Goal: Task Accomplishment & Management: Use online tool/utility

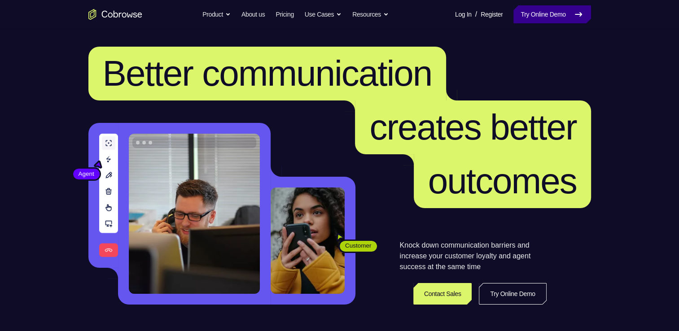
click at [534, 9] on link "Try Online Demo" at bounding box center [551, 14] width 77 height 18
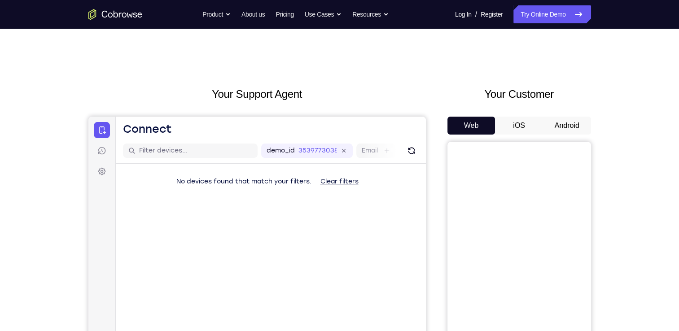
click at [556, 125] on button "Android" at bounding box center [567, 126] width 48 height 18
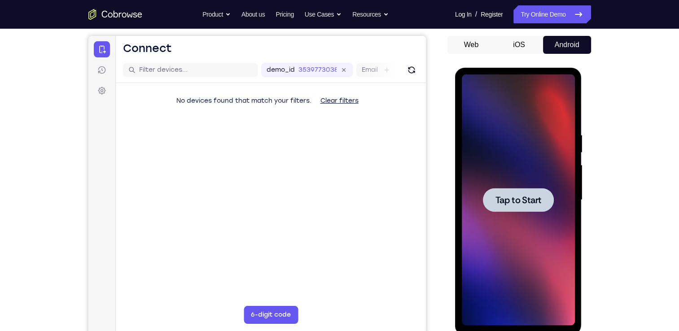
click at [528, 202] on span "Tap to Start" at bounding box center [518, 200] width 46 height 9
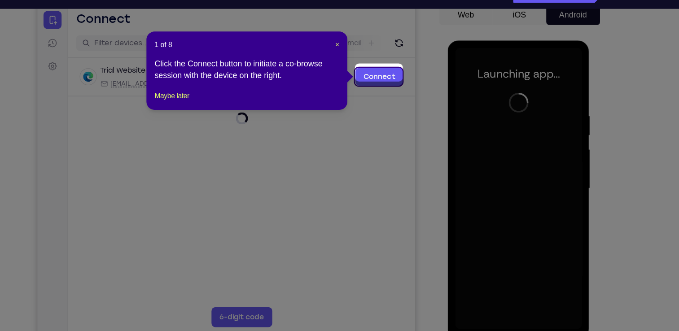
scroll to position [95, 0]
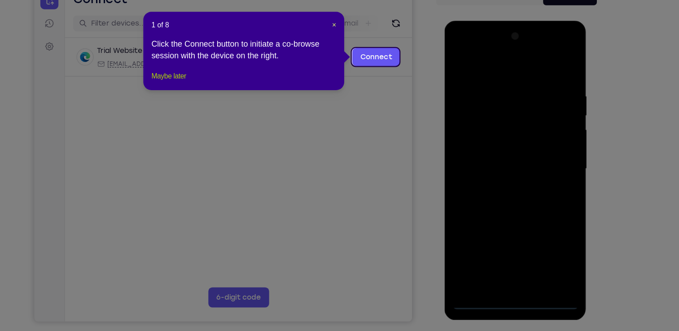
click at [221, 108] on button "Maybe later" at bounding box center [208, 102] width 31 height 11
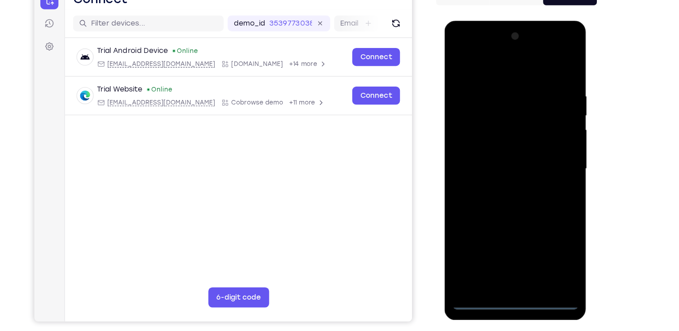
click at [504, 269] on div at bounding box center [507, 152] width 113 height 251
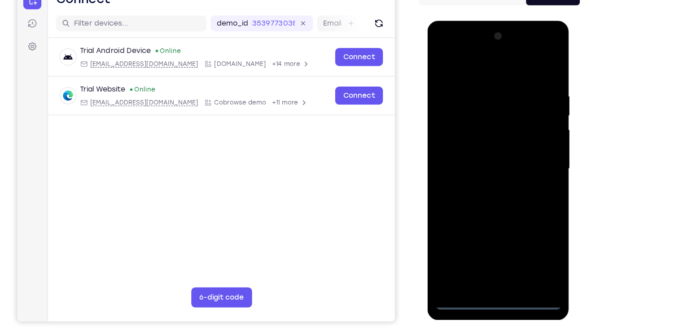
click at [532, 231] on div at bounding box center [490, 152] width 113 height 251
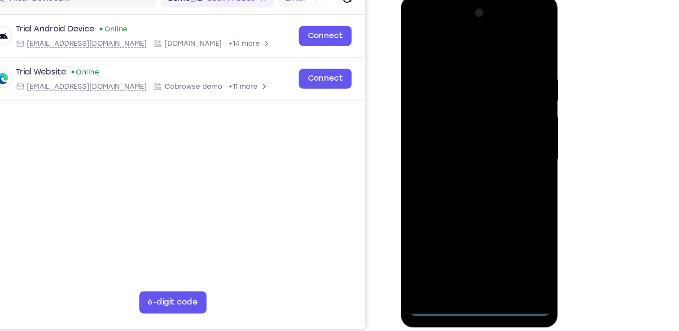
click at [414, 24] on div at bounding box center [463, 128] width 113 height 251
click at [502, 124] on div at bounding box center [463, 128] width 113 height 251
click at [454, 143] on div at bounding box center [463, 128] width 113 height 251
click at [453, 121] on div at bounding box center [463, 128] width 113 height 251
click at [444, 111] on div at bounding box center [463, 128] width 113 height 251
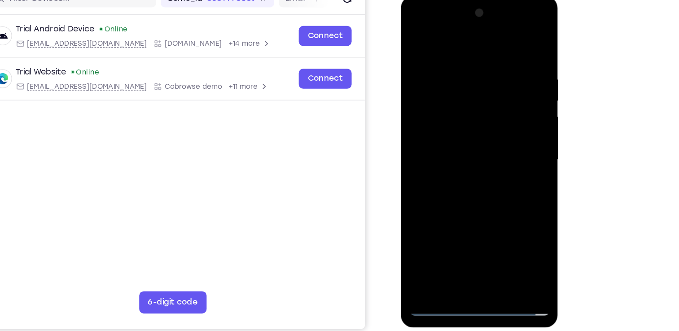
click at [451, 128] on div at bounding box center [463, 128] width 113 height 251
click at [461, 154] on div at bounding box center [463, 128] width 113 height 251
drag, startPoint x: 461, startPoint y: 153, endPoint x: 456, endPoint y: 155, distance: 5.1
click at [456, 155] on div at bounding box center [463, 128] width 113 height 251
click at [457, 155] on div at bounding box center [463, 128] width 113 height 251
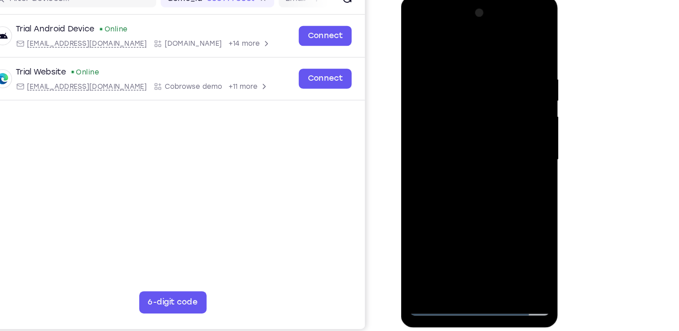
click at [479, 175] on div at bounding box center [463, 128] width 113 height 251
click at [514, 234] on div at bounding box center [463, 128] width 113 height 251
click at [514, 222] on div at bounding box center [463, 128] width 113 height 251
click at [514, 36] on div at bounding box center [463, 128] width 113 height 251
click at [418, 38] on div at bounding box center [463, 128] width 113 height 251
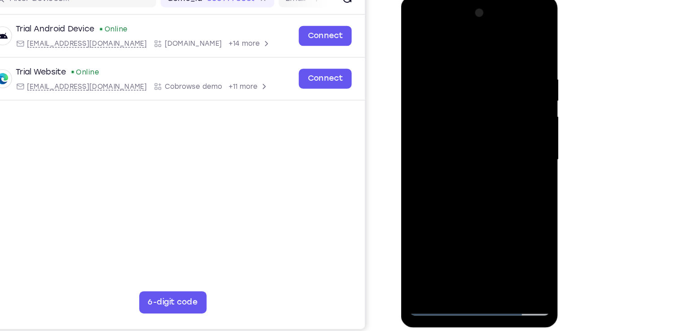
click at [454, 56] on div at bounding box center [463, 128] width 113 height 251
click at [415, 39] on div at bounding box center [463, 128] width 113 height 251
drag, startPoint x: 481, startPoint y: 136, endPoint x: 473, endPoint y: 70, distance: 66.0
click at [473, 70] on div at bounding box center [463, 128] width 113 height 251
click at [485, 235] on div at bounding box center [463, 128] width 113 height 251
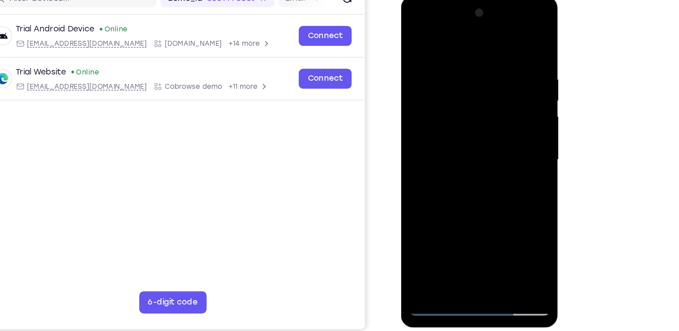
click at [459, 170] on div at bounding box center [463, 128] width 113 height 251
click at [443, 176] on div at bounding box center [463, 128] width 113 height 251
click at [454, 160] on div at bounding box center [463, 128] width 113 height 251
click at [417, 42] on div at bounding box center [463, 128] width 113 height 251
click at [456, 136] on div at bounding box center [463, 128] width 113 height 251
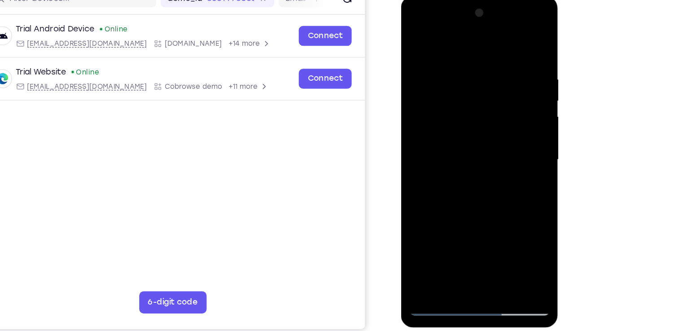
click at [416, 39] on div at bounding box center [463, 128] width 113 height 251
click at [443, 111] on div at bounding box center [463, 128] width 113 height 251
click at [455, 168] on div at bounding box center [463, 128] width 113 height 251
click at [415, 35] on div at bounding box center [463, 128] width 113 height 251
drag, startPoint x: 482, startPoint y: 169, endPoint x: 480, endPoint y: 129, distance: 40.4
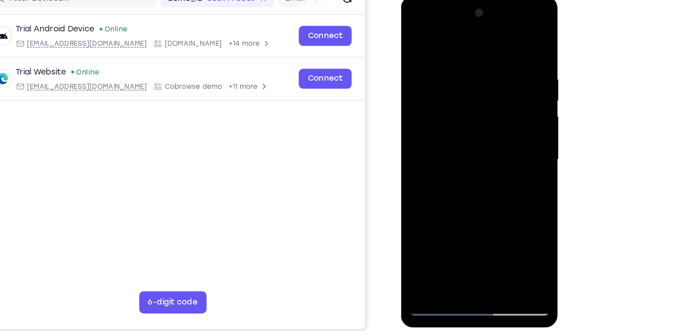
click at [480, 129] on div at bounding box center [463, 128] width 113 height 251
click at [514, 128] on div at bounding box center [463, 128] width 113 height 251
drag, startPoint x: 445, startPoint y: 105, endPoint x: 431, endPoint y: 158, distance: 55.4
click at [431, 158] on div at bounding box center [463, 128] width 113 height 251
click at [455, 57] on div at bounding box center [463, 128] width 113 height 251
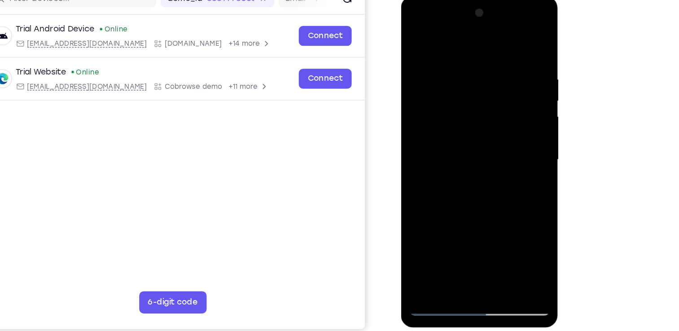
click at [513, 44] on div at bounding box center [463, 128] width 113 height 251
click at [500, 58] on div at bounding box center [463, 128] width 113 height 251
click at [507, 42] on div at bounding box center [463, 128] width 113 height 251
click at [455, 60] on div at bounding box center [463, 128] width 113 height 251
click at [490, 123] on div at bounding box center [463, 128] width 113 height 251
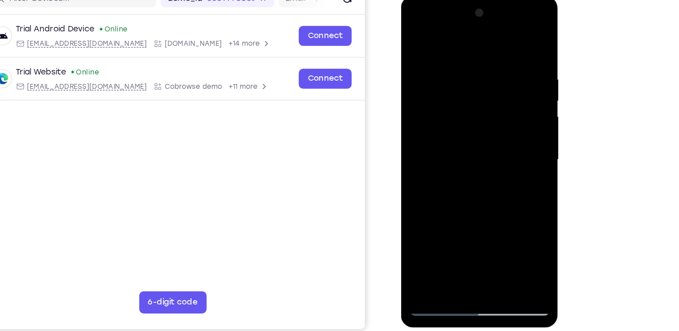
click at [460, 124] on div at bounding box center [463, 128] width 113 height 251
click at [460, 114] on div at bounding box center [463, 128] width 113 height 251
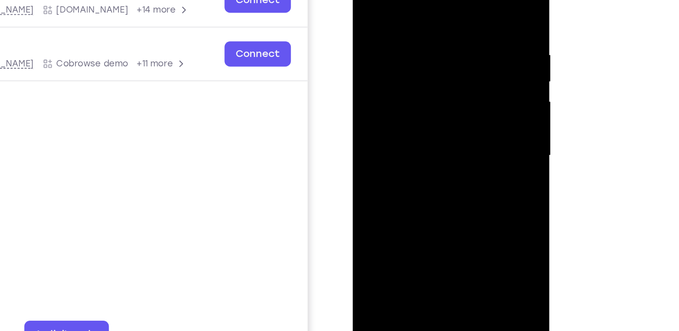
click at [464, 87] on div at bounding box center [415, 82] width 113 height 251
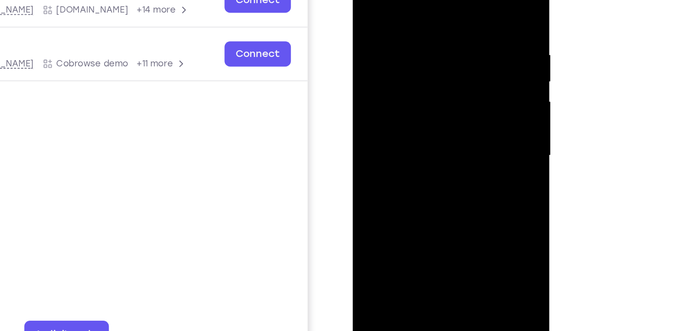
click at [464, 87] on div at bounding box center [415, 82] width 113 height 251
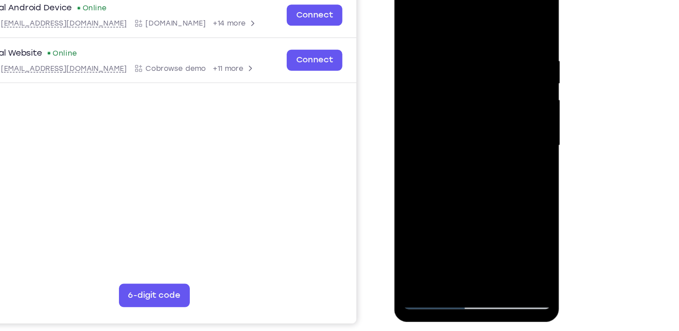
click at [509, 111] on div at bounding box center [457, 105] width 113 height 251
click at [410, 14] on div at bounding box center [457, 105] width 113 height 251
click at [508, 16] on div at bounding box center [457, 105] width 113 height 251
click at [476, 211] on div at bounding box center [457, 105] width 113 height 251
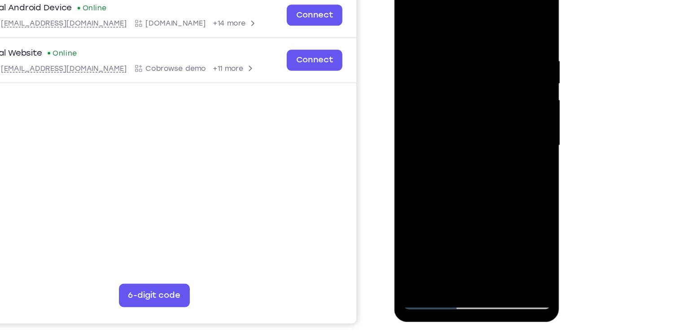
click at [464, 96] on div at bounding box center [457, 105] width 113 height 251
click at [447, 139] on div at bounding box center [457, 105] width 113 height 251
click at [443, 142] on div at bounding box center [457, 105] width 113 height 251
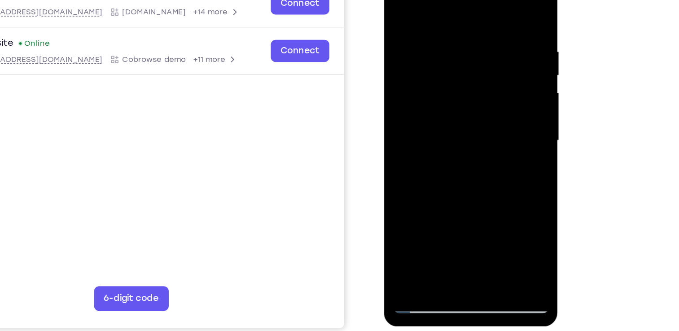
click at [400, 1] on div at bounding box center [446, 91] width 113 height 251
click at [469, 197] on div at bounding box center [446, 91] width 113 height 251
click at [441, 84] on div at bounding box center [446, 91] width 113 height 251
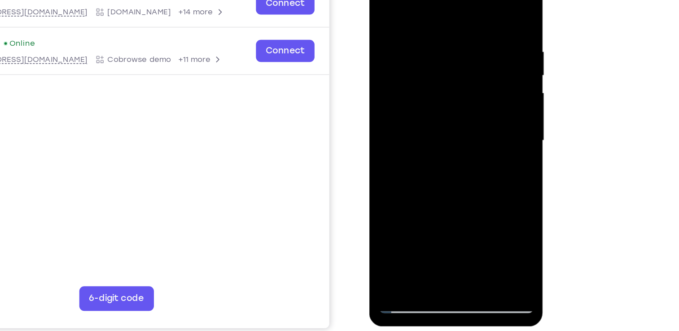
click at [431, 189] on div at bounding box center [431, 91] width 113 height 251
click at [472, 117] on div at bounding box center [431, 91] width 113 height 251
click at [383, 3] on div at bounding box center [431, 91] width 113 height 251
click at [414, 18] on div at bounding box center [431, 91] width 113 height 251
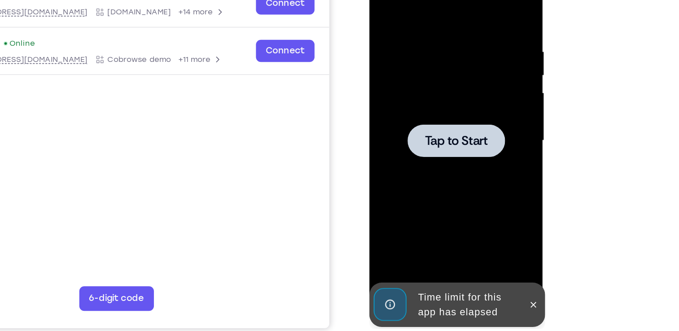
click at [418, 74] on div at bounding box center [431, 91] width 113 height 251
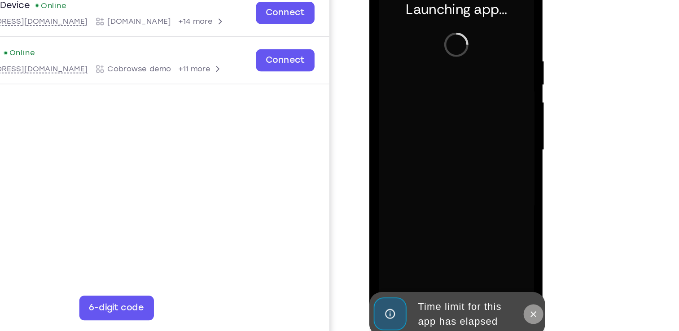
click at [488, 219] on icon at bounding box center [487, 220] width 7 height 7
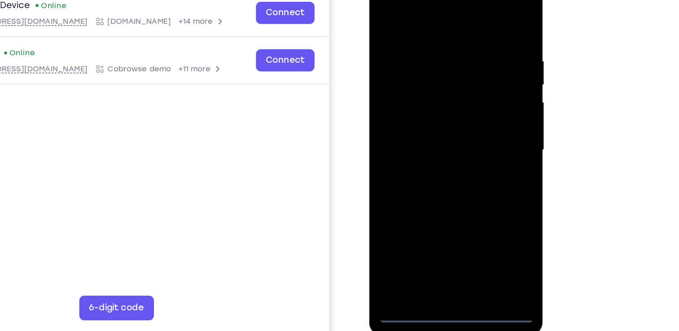
click at [432, 226] on div at bounding box center [431, 100] width 113 height 251
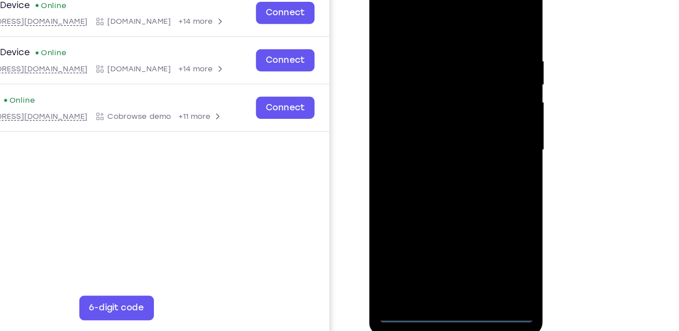
click at [467, 188] on div at bounding box center [431, 100] width 113 height 251
click at [383, 0] on div at bounding box center [431, 100] width 113 height 251
click at [471, 96] on div at bounding box center [431, 100] width 113 height 251
click at [423, 120] on div at bounding box center [431, 100] width 113 height 251
click at [430, 87] on div at bounding box center [431, 100] width 113 height 251
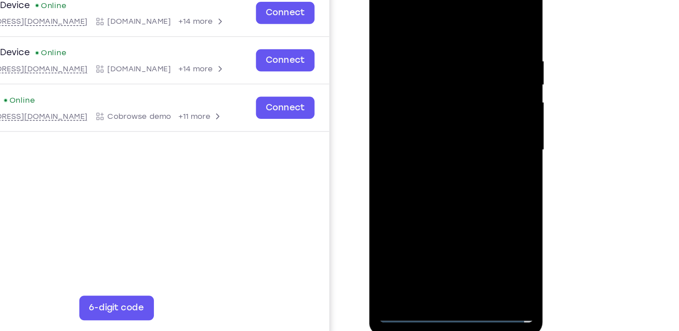
click at [430, 87] on div at bounding box center [431, 100] width 113 height 251
click at [440, 102] on div at bounding box center [431, 100] width 113 height 251
click at [439, 127] on div at bounding box center [431, 100] width 113 height 251
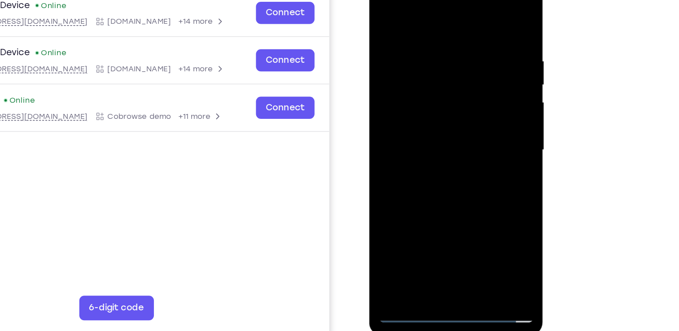
drag, startPoint x: 421, startPoint y: 19, endPoint x: 418, endPoint y: -7, distance: 25.7
click at [418, 0] on div at bounding box center [431, 100] width 113 height 251
click at [422, 126] on div at bounding box center [431, 100] width 113 height 251
click at [431, 126] on div at bounding box center [431, 100] width 113 height 251
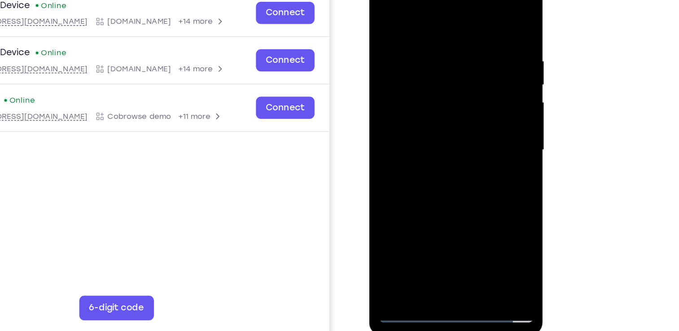
click at [477, 30] on div at bounding box center [431, 100] width 113 height 251
click at [479, 111] on div at bounding box center [431, 100] width 113 height 251
click at [478, 24] on div at bounding box center [431, 100] width 113 height 251
click at [474, 111] on div at bounding box center [431, 100] width 113 height 251
click at [440, 198] on div at bounding box center [431, 100] width 113 height 251
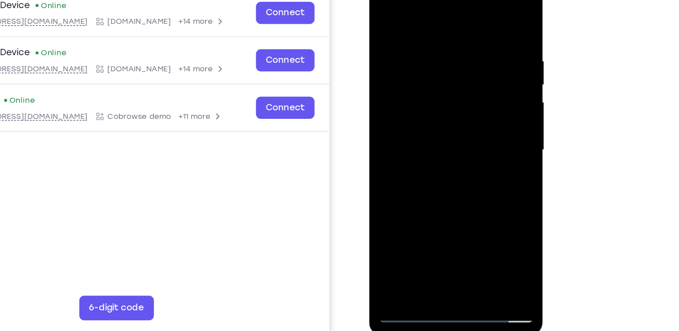
click at [426, 103] on div at bounding box center [431, 100] width 113 height 251
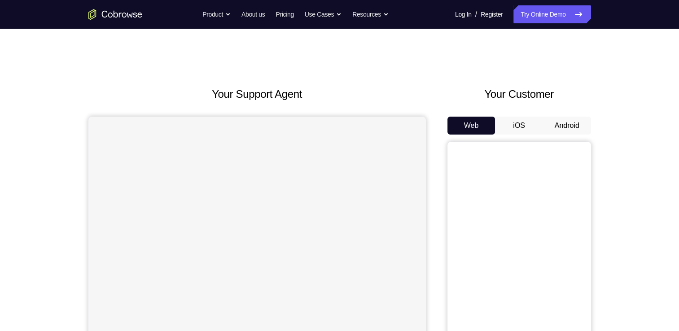
click at [553, 122] on button "Android" at bounding box center [567, 126] width 48 height 18
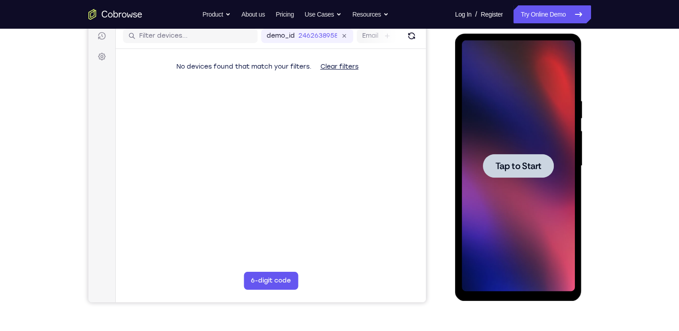
click at [518, 161] on span "Tap to Start" at bounding box center [518, 165] width 46 height 9
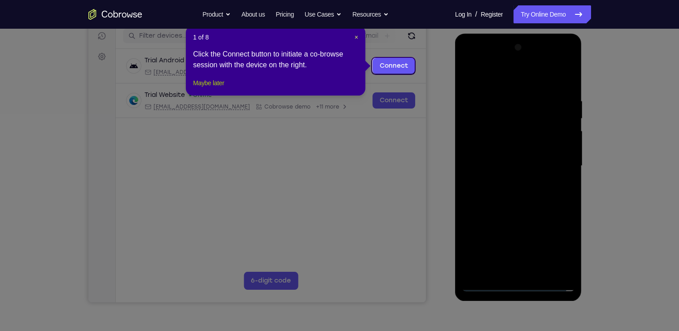
click at [216, 88] on button "Maybe later" at bounding box center [208, 83] width 31 height 11
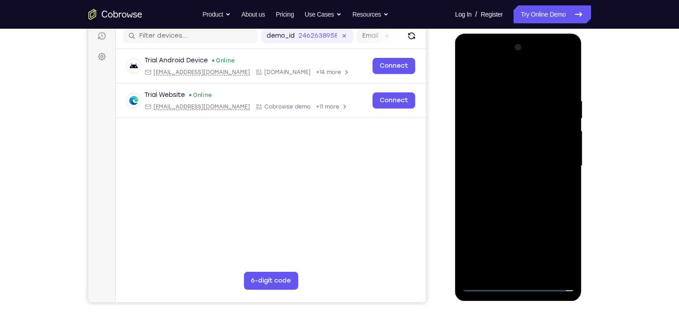
click at [515, 285] on div at bounding box center [518, 165] width 113 height 251
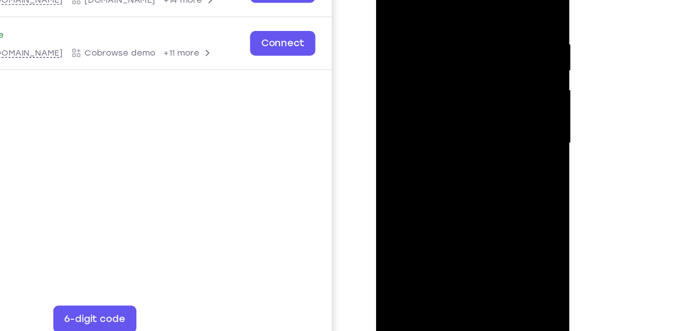
scroll to position [115, 0]
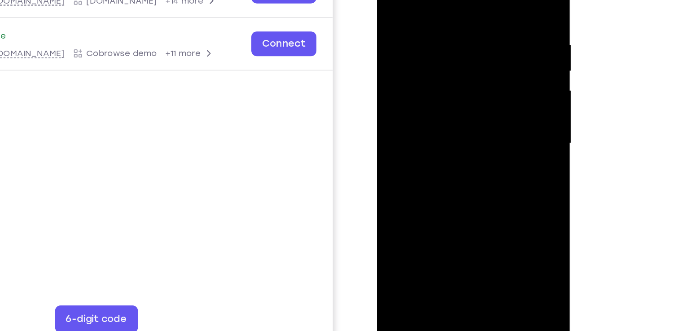
click at [484, 160] on div at bounding box center [439, 74] width 113 height 251
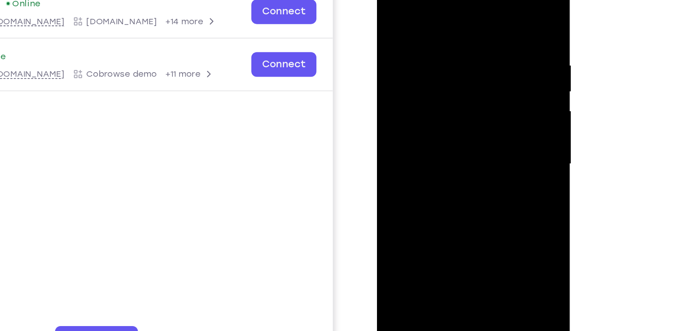
click at [391, 0] on div at bounding box center [439, 95] width 113 height 251
click at [474, 85] on div at bounding box center [439, 95] width 113 height 251
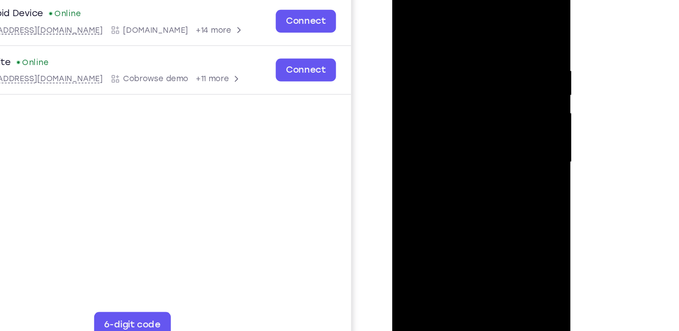
click at [448, 126] on div at bounding box center [455, 108] width 113 height 251
click at [440, 102] on div at bounding box center [455, 108] width 113 height 251
click at [434, 91] on div at bounding box center [455, 108] width 113 height 251
click at [451, 93] on div at bounding box center [455, 108] width 113 height 251
click at [502, 194] on div at bounding box center [455, 108] width 113 height 251
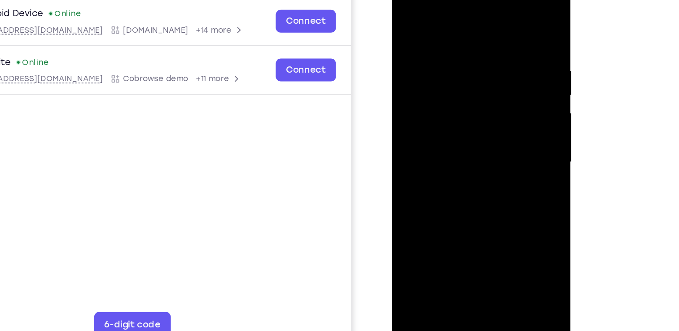
click at [461, 110] on div at bounding box center [455, 108] width 113 height 251
click at [457, 139] on div at bounding box center [455, 108] width 113 height 251
click at [454, 132] on div at bounding box center [455, 108] width 113 height 251
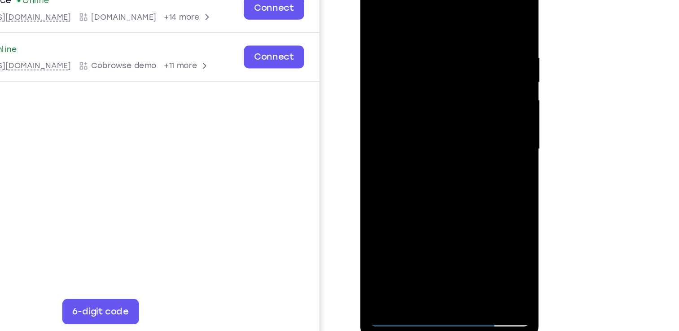
click at [423, 131] on div at bounding box center [422, 95] width 113 height 251
click at [470, 190] on div at bounding box center [422, 95] width 113 height 251
click at [447, 205] on div at bounding box center [422, 95] width 113 height 251
click at [414, 146] on div at bounding box center [422, 95] width 113 height 251
click at [403, 86] on div at bounding box center [422, 95] width 113 height 251
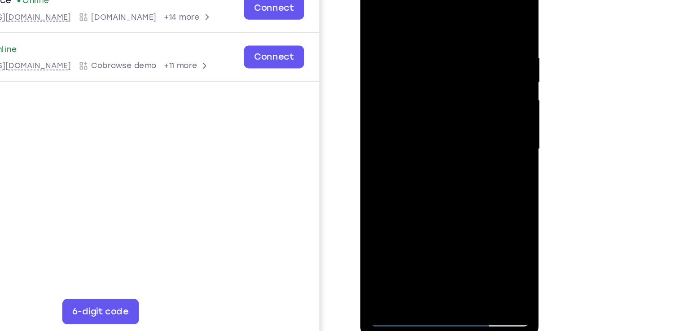
click at [396, 199] on div at bounding box center [422, 95] width 113 height 251
click at [388, 83] on div at bounding box center [422, 95] width 113 height 251
click at [376, 201] on div at bounding box center [422, 95] width 113 height 251
click at [465, 117] on div at bounding box center [422, 95] width 113 height 251
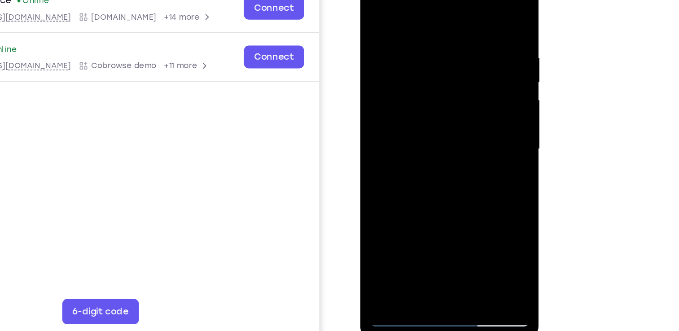
click at [464, 118] on div at bounding box center [422, 95] width 113 height 251
click at [373, 8] on div at bounding box center [422, 95] width 113 height 251
click at [406, 23] on div at bounding box center [422, 95] width 113 height 251
click at [470, 10] on div at bounding box center [422, 95] width 113 height 251
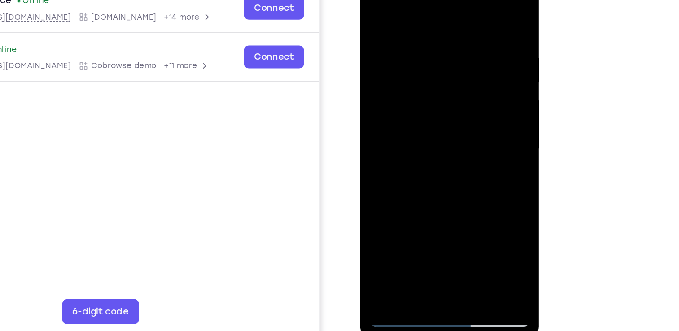
click at [437, 23] on div at bounding box center [422, 95] width 113 height 251
click at [443, 80] on div at bounding box center [422, 95] width 113 height 251
click at [429, 83] on div at bounding box center [422, 95] width 113 height 251
click at [474, 100] on div at bounding box center [422, 95] width 113 height 251
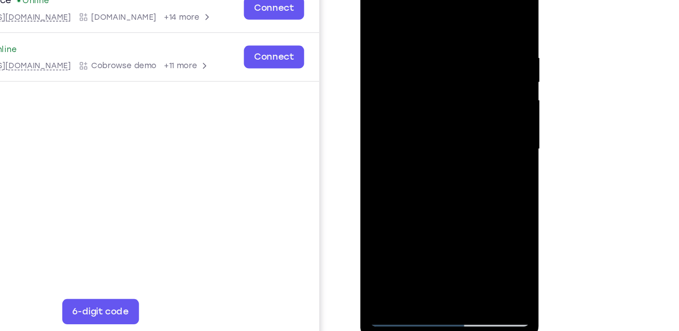
click at [372, 0] on div at bounding box center [422, 95] width 113 height 251
click at [428, 67] on div at bounding box center [422, 95] width 113 height 251
click at [422, 85] on div at bounding box center [422, 95] width 113 height 251
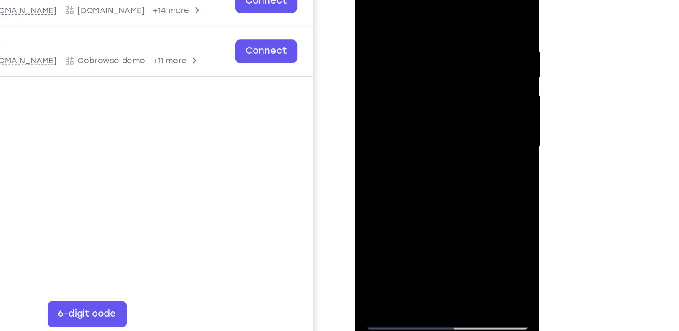
click at [372, 0] on div at bounding box center [418, 86] width 113 height 251
click at [462, 65] on div at bounding box center [418, 86] width 113 height 251
click at [467, 70] on div at bounding box center [418, 86] width 113 height 251
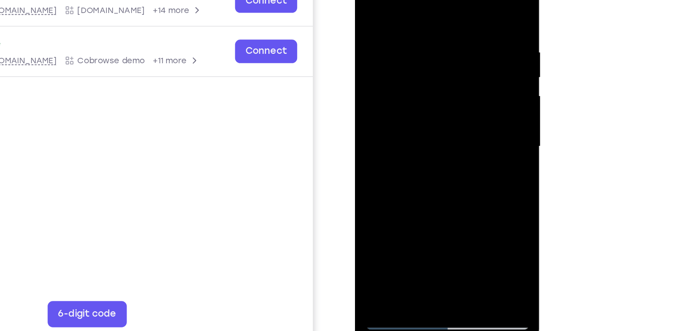
click at [467, 70] on div at bounding box center [418, 86] width 113 height 251
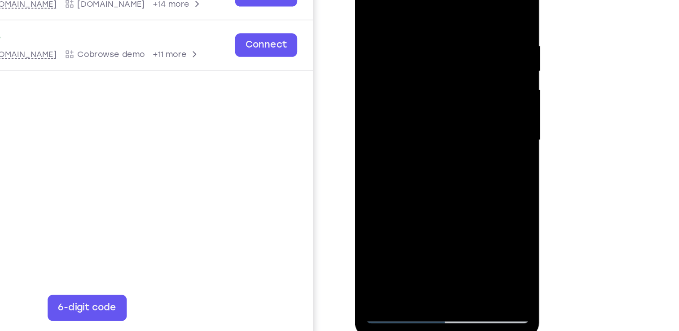
click at [467, 68] on div at bounding box center [418, 80] width 113 height 251
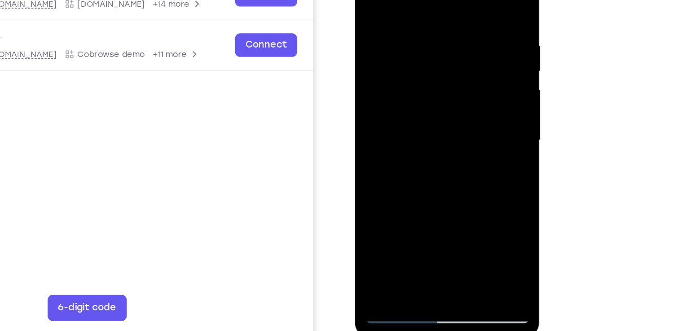
click at [467, 0] on div at bounding box center [418, 80] width 113 height 251
click at [442, 185] on div at bounding box center [418, 80] width 113 height 251
click at [415, 70] on div at bounding box center [418, 80] width 113 height 251
click at [395, 182] on div at bounding box center [418, 80] width 113 height 251
click at [462, 100] on div at bounding box center [418, 80] width 113 height 251
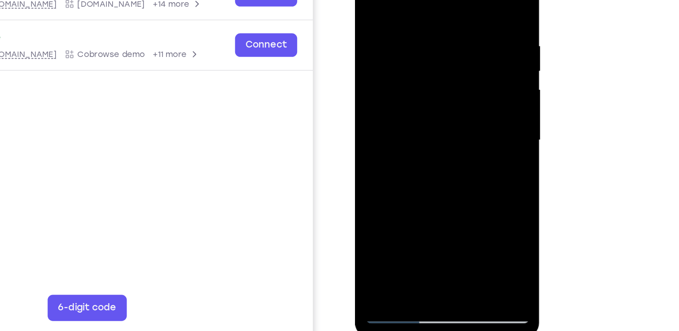
click at [464, 164] on div at bounding box center [418, 80] width 113 height 251
click at [439, 164] on div at bounding box center [418, 80] width 113 height 251
click at [456, 100] on div at bounding box center [418, 80] width 113 height 251
click at [461, 102] on div at bounding box center [418, 80] width 113 height 251
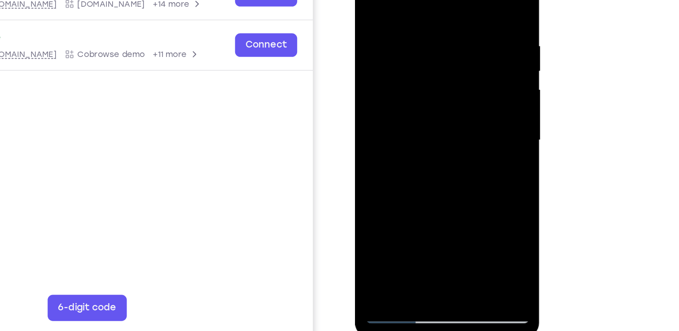
click at [457, 103] on div at bounding box center [418, 80] width 113 height 251
click at [459, 101] on div at bounding box center [418, 80] width 113 height 251
click at [462, 101] on div at bounding box center [418, 80] width 113 height 251
click at [370, 0] on div at bounding box center [418, 80] width 113 height 251
click at [371, 0] on div at bounding box center [418, 80] width 113 height 251
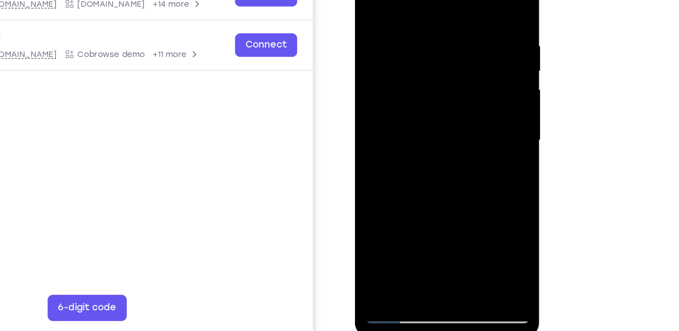
click at [440, 182] on div at bounding box center [418, 80] width 113 height 251
drag, startPoint x: 409, startPoint y: 140, endPoint x: 415, endPoint y: 112, distance: 28.8
click at [415, 112] on div at bounding box center [418, 80] width 113 height 251
click at [376, 136] on div at bounding box center [418, 80] width 113 height 251
click at [397, 0] on div at bounding box center [418, 80] width 113 height 251
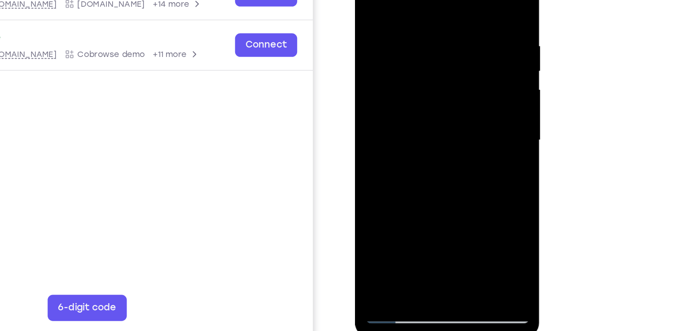
click at [397, 0] on div at bounding box center [418, 80] width 113 height 251
click at [382, 0] on div at bounding box center [418, 80] width 113 height 251
click at [397, 0] on div at bounding box center [418, 80] width 113 height 251
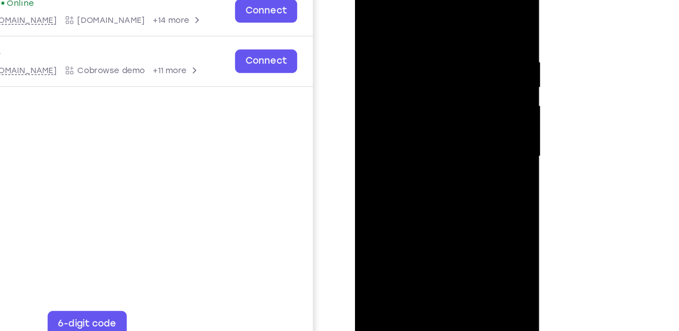
click at [399, 5] on div at bounding box center [418, 96] width 113 height 251
click at [400, 4] on div at bounding box center [418, 96] width 113 height 251
click at [405, 3] on div at bounding box center [418, 96] width 113 height 251
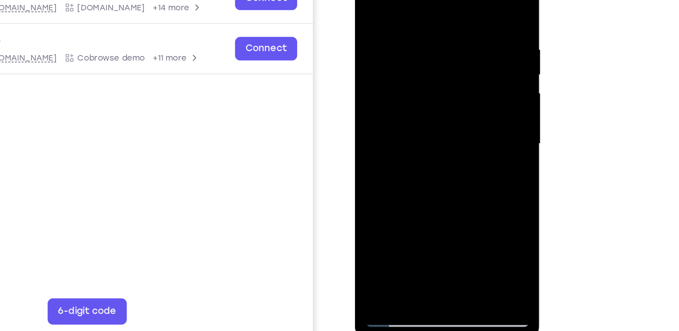
click at [376, 20] on div at bounding box center [418, 83] width 113 height 251
click at [455, 184] on div at bounding box center [418, 83] width 113 height 251
click at [462, 0] on div at bounding box center [418, 83] width 113 height 251
click at [440, 190] on div at bounding box center [418, 83] width 113 height 251
click at [367, 0] on div at bounding box center [418, 83] width 113 height 251
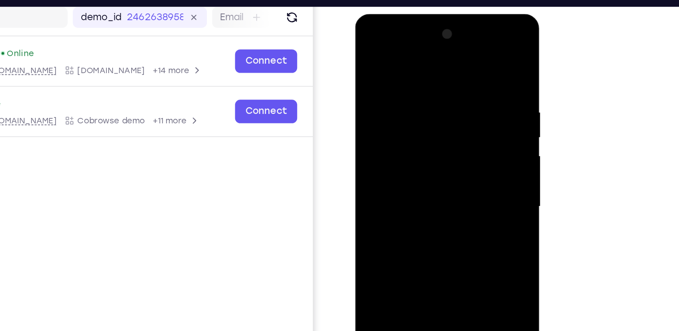
click at [457, 151] on div at bounding box center [418, 146] width 113 height 251
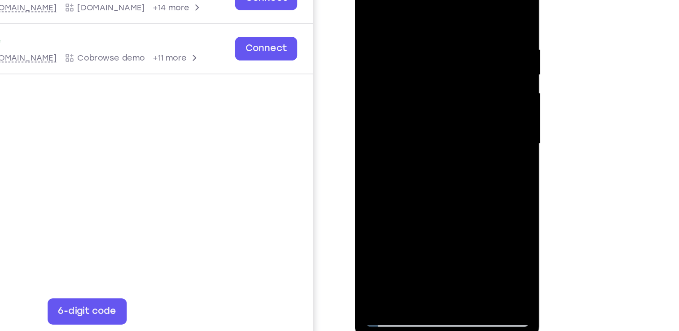
click at [466, 120] on div at bounding box center [418, 83] width 113 height 251
click at [466, 121] on div at bounding box center [418, 83] width 113 height 251
click at [402, 10] on div at bounding box center [418, 83] width 113 height 251
click at [463, 0] on div at bounding box center [418, 83] width 113 height 251
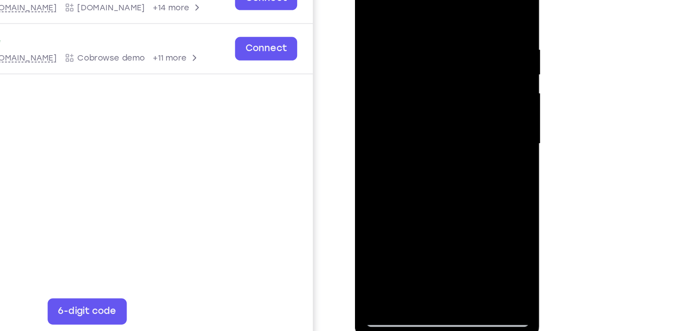
click at [468, 125] on div at bounding box center [418, 83] width 113 height 251
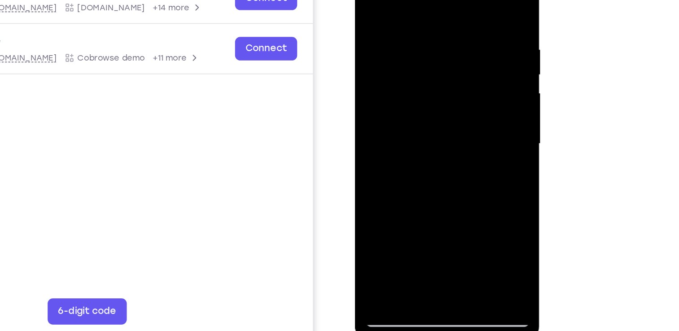
click at [468, 125] on div at bounding box center [418, 83] width 113 height 251
